Goal: Find specific page/section: Find specific page/section

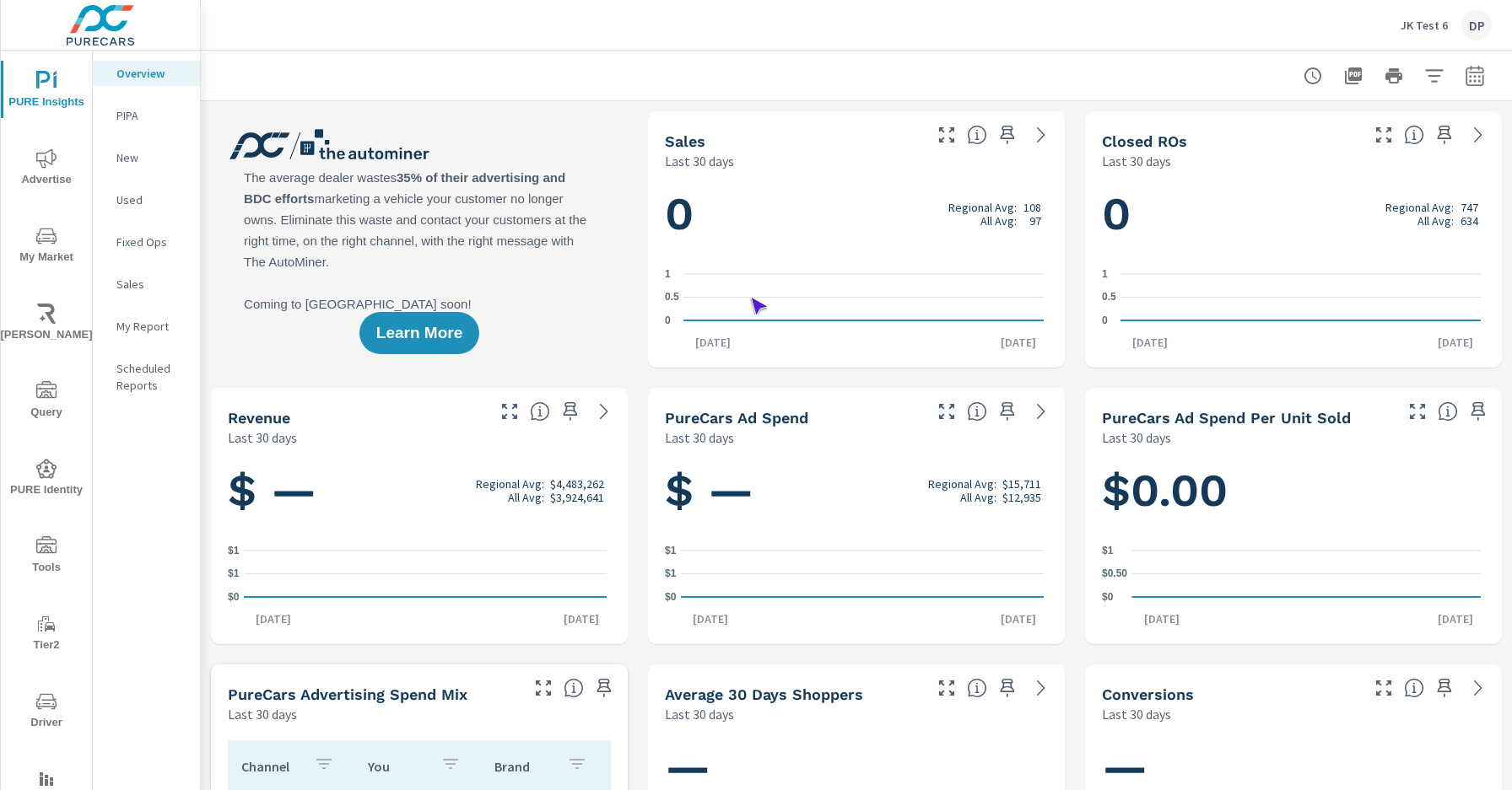
click at [43, 712] on span "Driver" at bounding box center [47, 712] width 81 height 41
